Goal: Transaction & Acquisition: Purchase product/service

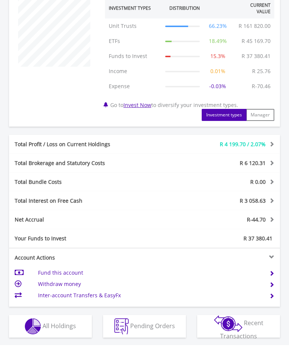
scroll to position [272, 0]
click at [74, 326] on span "All Holdings" at bounding box center [60, 325] width 34 height 8
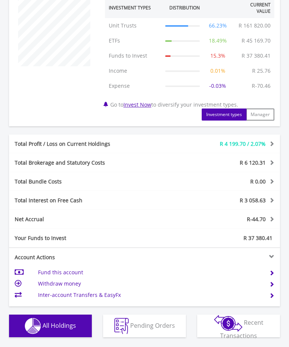
scroll to position [532, 0]
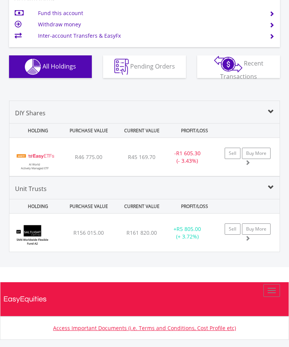
click at [158, 238] on div "﻿ SaltLight SNN Worldwide Flexible Fund 2 R156 015.00 R161 820.00 R20.77 + R5 8…" at bounding box center [144, 233] width 271 height 38
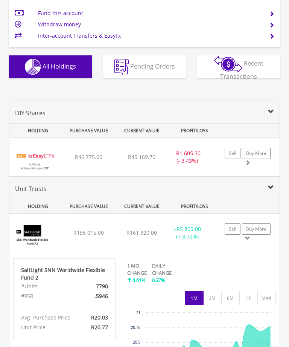
click at [151, 168] on div "﻿ EasyETFs AI World Actively Managed ETF R46 775.00 R45 169.70 R71.57 - R1 605.…" at bounding box center [144, 157] width 271 height 38
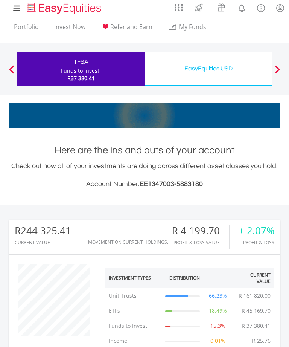
scroll to position [0, 0]
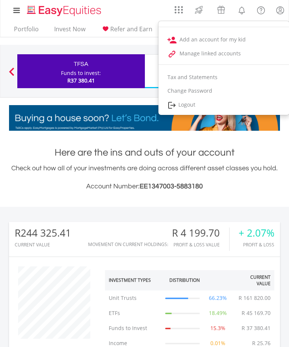
click at [204, 105] on link "Logout" at bounding box center [224, 105] width 131 height 15
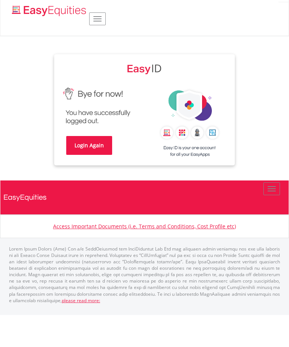
click at [88, 144] on link "Login Again" at bounding box center [89, 145] width 46 height 19
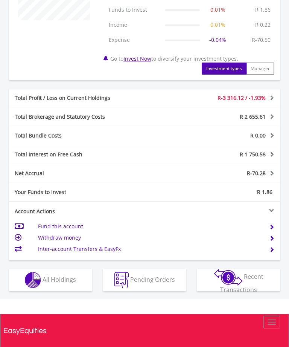
scroll to position [318, 0]
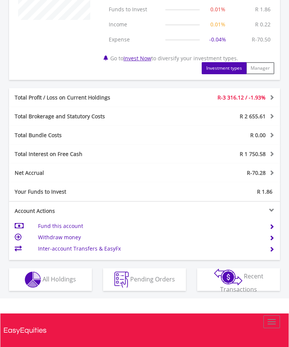
click at [70, 282] on span "All Holdings" at bounding box center [60, 279] width 34 height 8
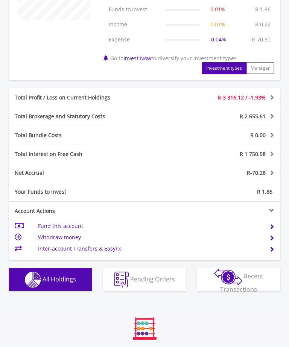
scroll to position [551, 0]
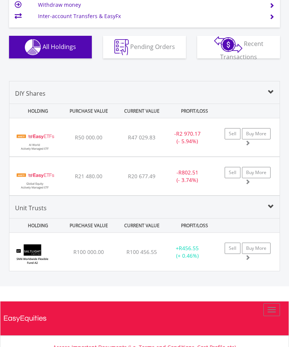
click at [150, 143] on div "﻿ EasyETFs AI World Actively Managed ETF R50 000.00 R47 029.83 R71.57 - R2 970.…" at bounding box center [144, 137] width 271 height 38
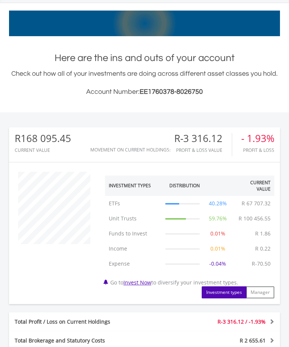
scroll to position [0, 0]
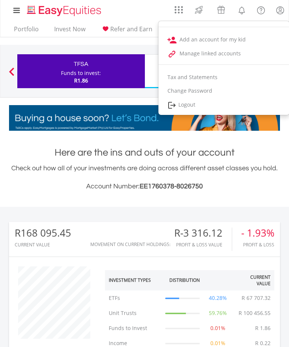
click at [201, 103] on link "Logout" at bounding box center [224, 105] width 131 height 15
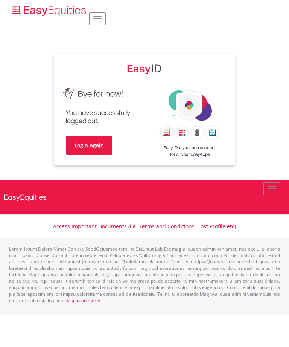
click at [97, 151] on link "Login Again" at bounding box center [89, 145] width 46 height 19
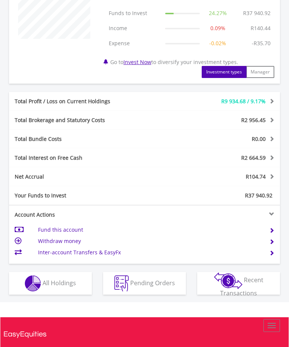
scroll to position [315, 0]
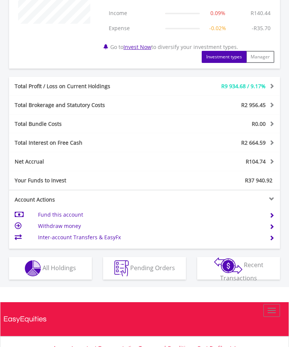
click at [78, 271] on button "Holdings All Holdings" at bounding box center [50, 268] width 83 height 23
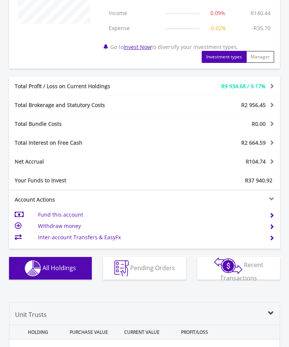
scroll to position [479, 0]
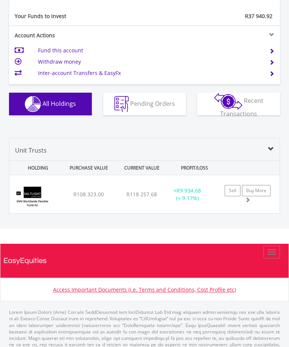
click at [229, 193] on link "Sell" at bounding box center [233, 190] width 16 height 11
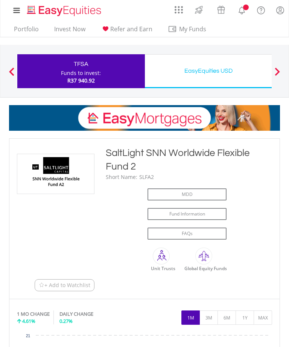
type input "*****"
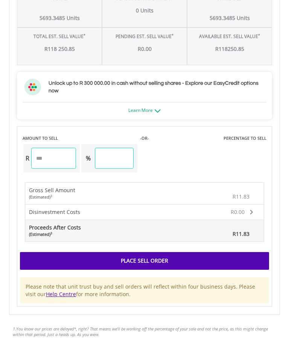
scroll to position [691, 0]
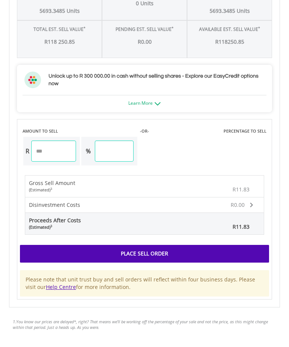
click at [167, 245] on div "Place Sell Order" at bounding box center [144, 253] width 249 height 17
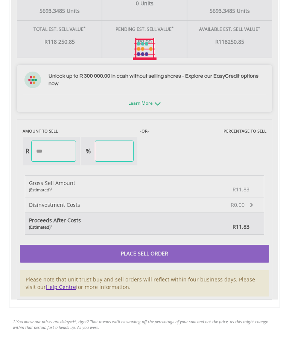
scroll to position [691, 0]
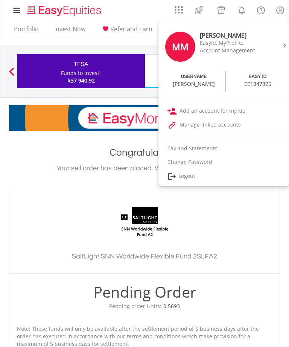
click at [195, 174] on link "Logout" at bounding box center [224, 176] width 131 height 15
